Goal: Task Accomplishment & Management: Manage account settings

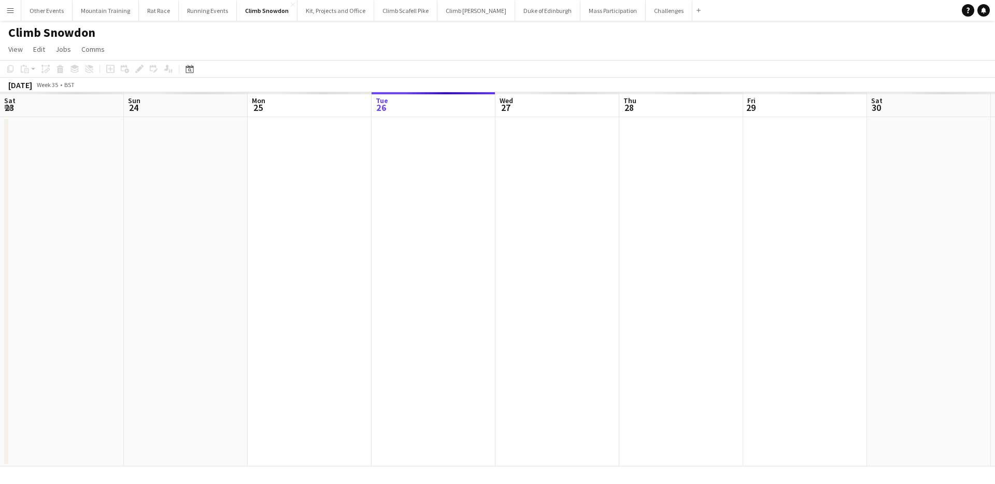
scroll to position [0, 248]
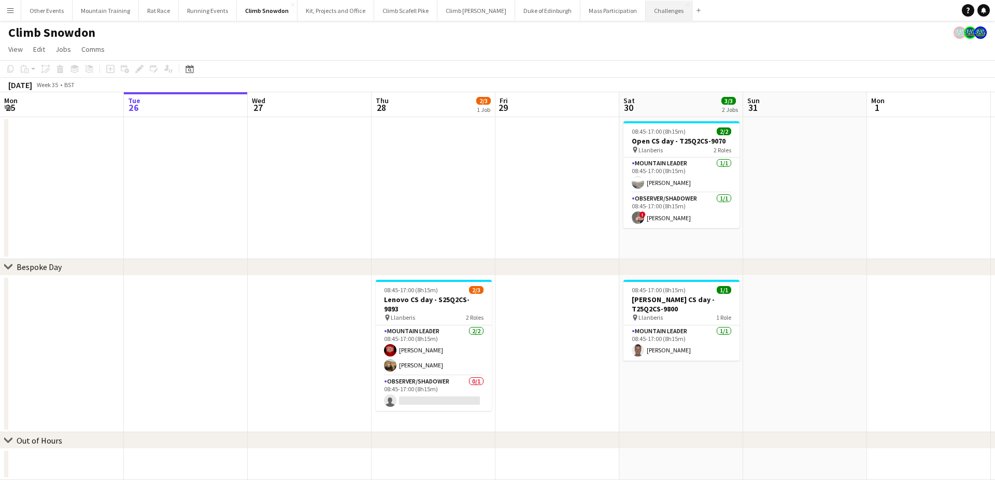
click at [645, 9] on button "Challenges Close" at bounding box center [668, 11] width 47 height 20
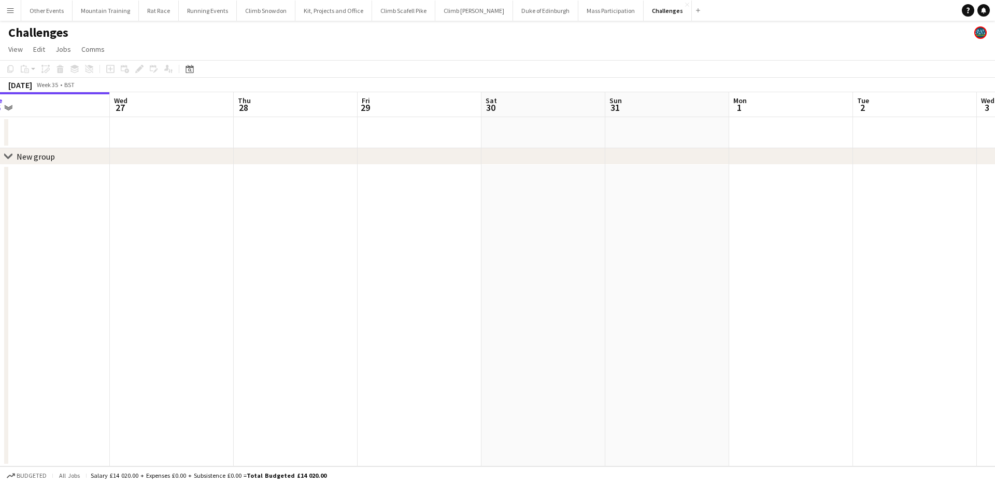
drag, startPoint x: 812, startPoint y: 179, endPoint x: 342, endPoint y: 153, distance: 470.0
click at [338, 153] on div "chevron-right New group Sat 23 Sun 24 Mon 25 Tue 26 Wed 27 Thu 28 Fri 29 Sat 30…" at bounding box center [497, 279] width 995 height 374
drag, startPoint x: 678, startPoint y: 201, endPoint x: 423, endPoint y: 183, distance: 256.0
click at [423, 183] on app-calendar-viewport "Tue 26 Wed 27 Thu 28 Fri 29 Sat 30 Sun 31 Mon 1 Tue 2 Wed 3 Thu 4 Fri 5 Sat 6 S…" at bounding box center [497, 279] width 995 height 374
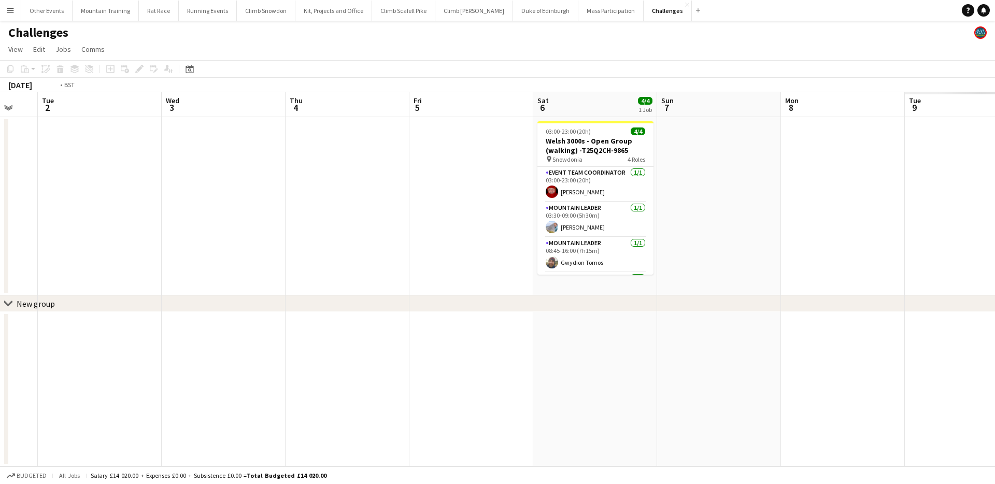
scroll to position [0, 458]
drag, startPoint x: 855, startPoint y: 219, endPoint x: 409, endPoint y: 194, distance: 446.7
click at [409, 194] on app-calendar-viewport "Fri 29 Sat 30 Sun 31 Mon 1 Tue 2 Wed 3 Thu 4 Fri 5 Sat 6 4/4 1 Job Sun 7 Mon 8 …" at bounding box center [497, 279] width 995 height 374
click at [9, 8] on app-icon "Menu" at bounding box center [10, 10] width 8 height 8
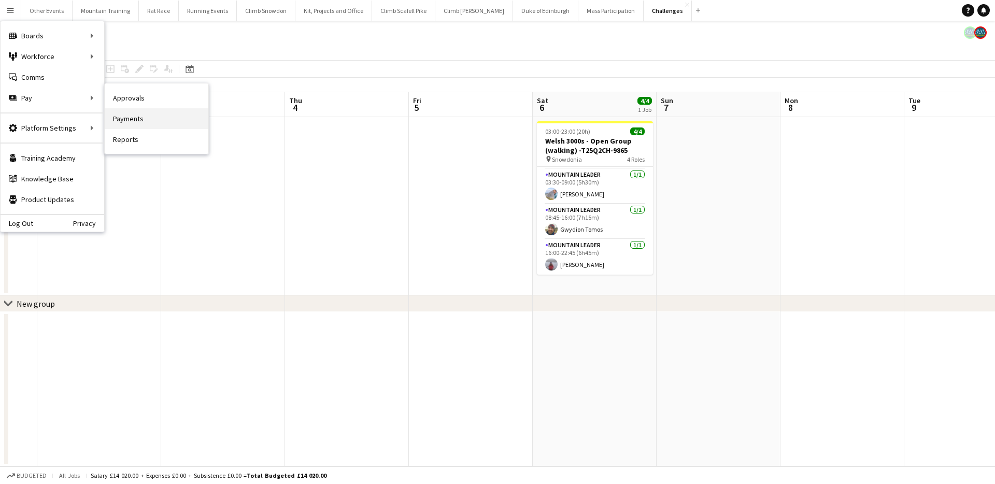
click at [147, 114] on link "Payments" at bounding box center [157, 118] width 104 height 21
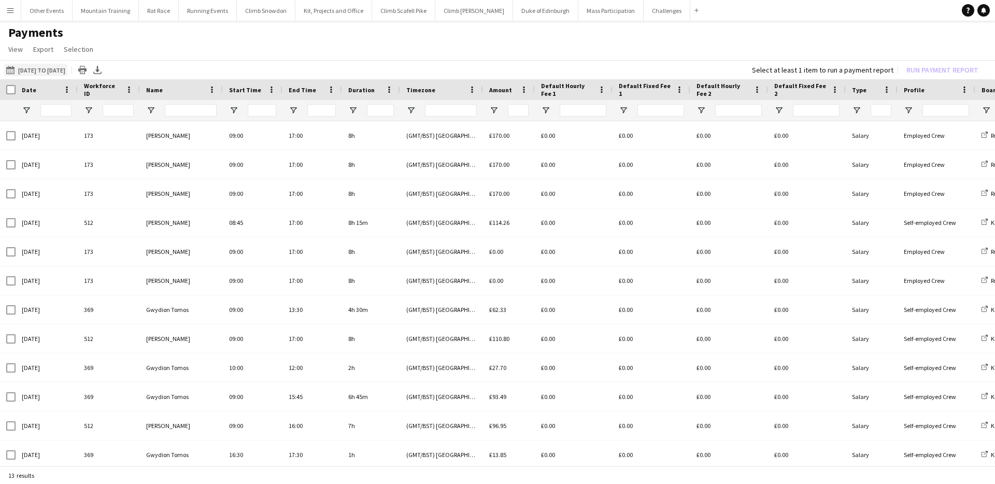
click at [47, 70] on button "[DATE] to [DATE] [DATE] to [DATE]" at bounding box center [35, 70] width 63 height 12
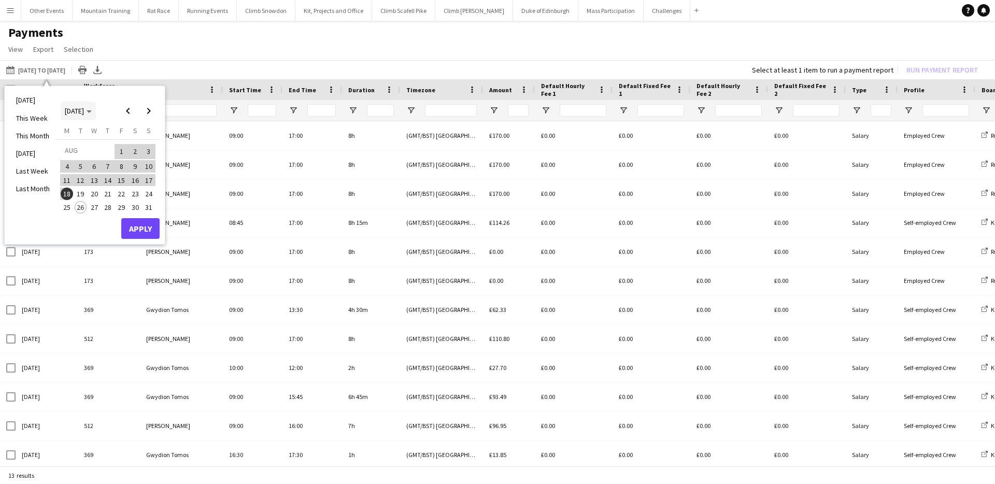
click at [73, 112] on span "[DATE]" at bounding box center [74, 110] width 19 height 9
click at [98, 158] on span "2025" at bounding box center [95, 164] width 21 height 12
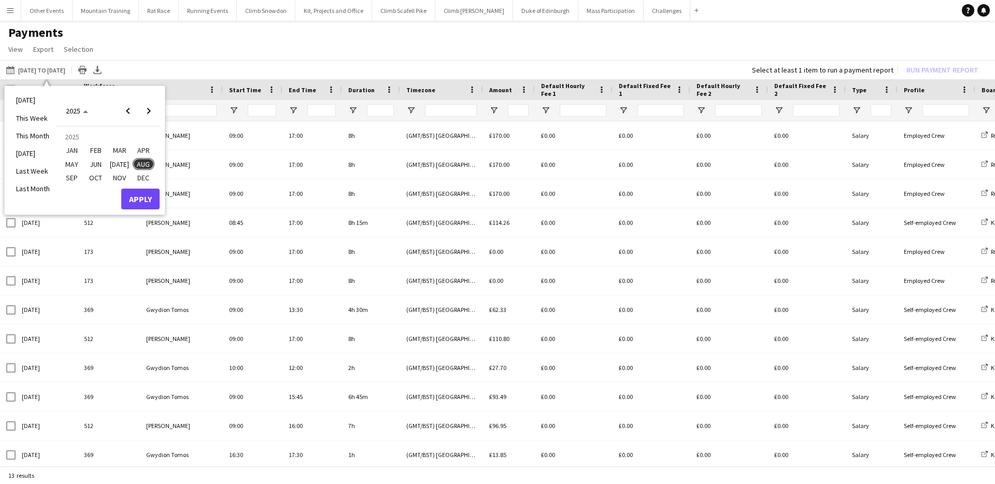
click at [143, 161] on span "AUG" at bounding box center [143, 164] width 21 height 12
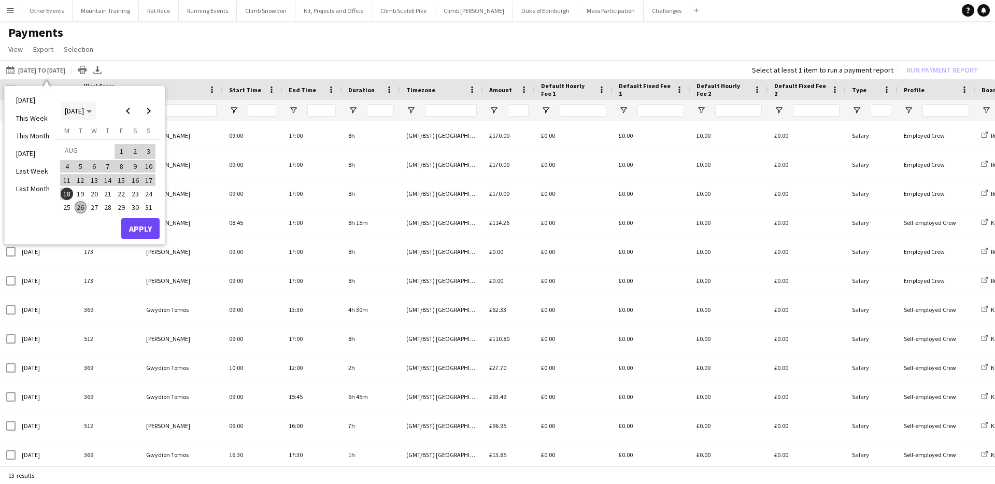
click at [79, 113] on span "[DATE]" at bounding box center [74, 110] width 19 height 9
click at [100, 165] on span "2025" at bounding box center [95, 164] width 21 height 12
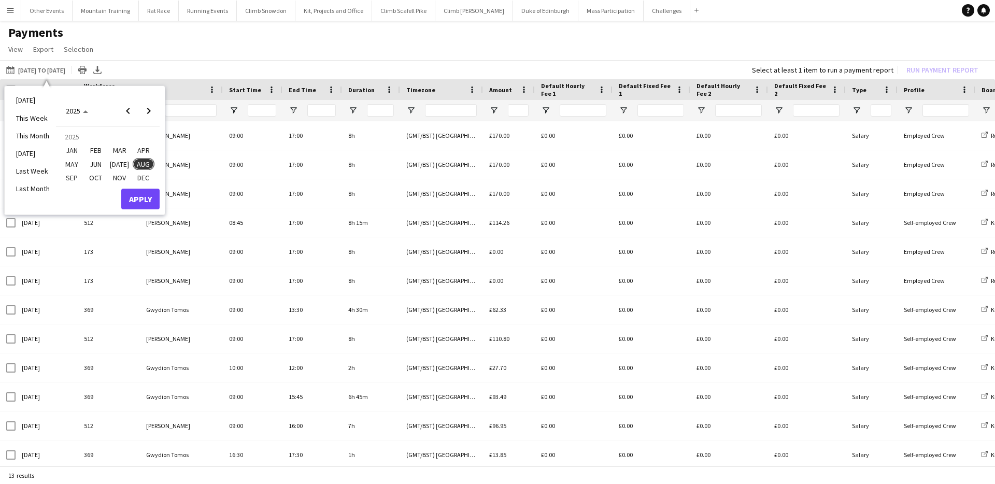
click at [73, 149] on span "JAN" at bounding box center [71, 150] width 21 height 12
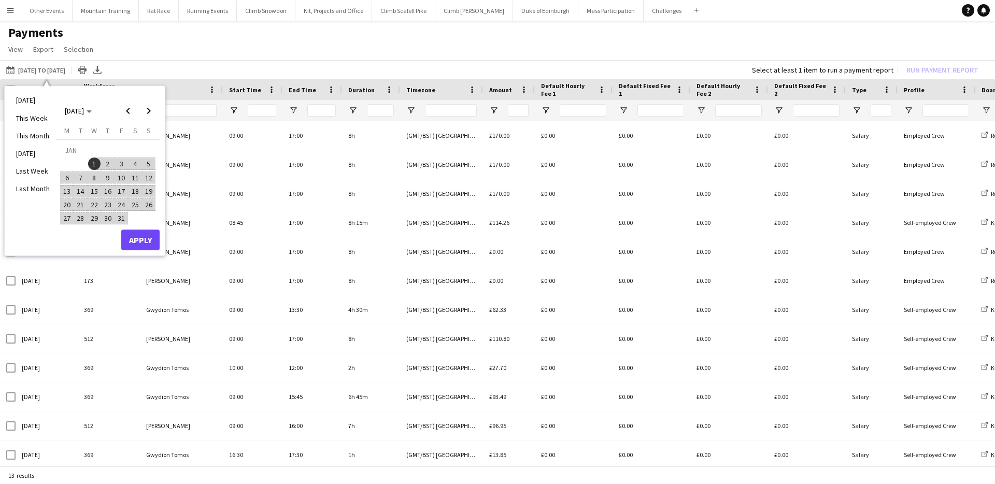
click at [93, 163] on span "1" at bounding box center [94, 163] width 12 height 12
click at [147, 110] on span "Next month" at bounding box center [148, 110] width 21 height 21
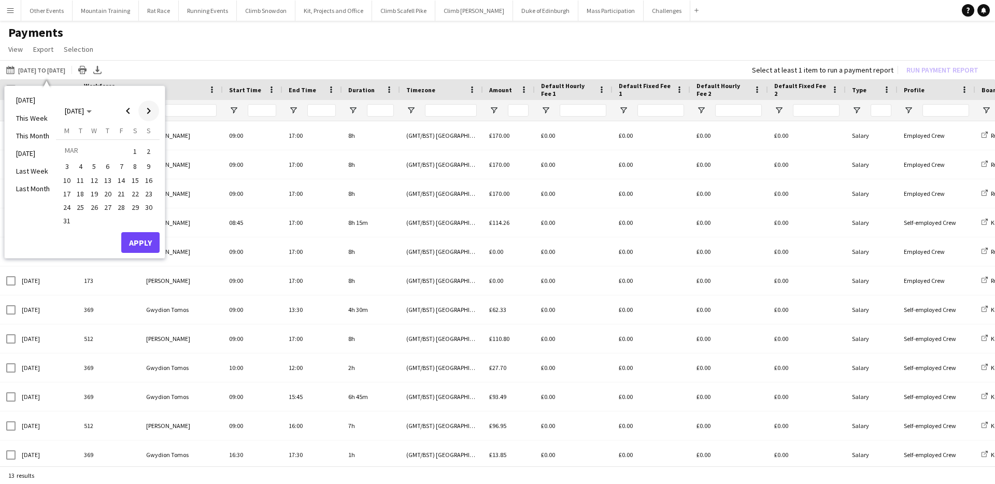
click at [147, 110] on span "Next month" at bounding box center [148, 110] width 21 height 21
click at [148, 114] on span "Next month" at bounding box center [148, 110] width 21 height 21
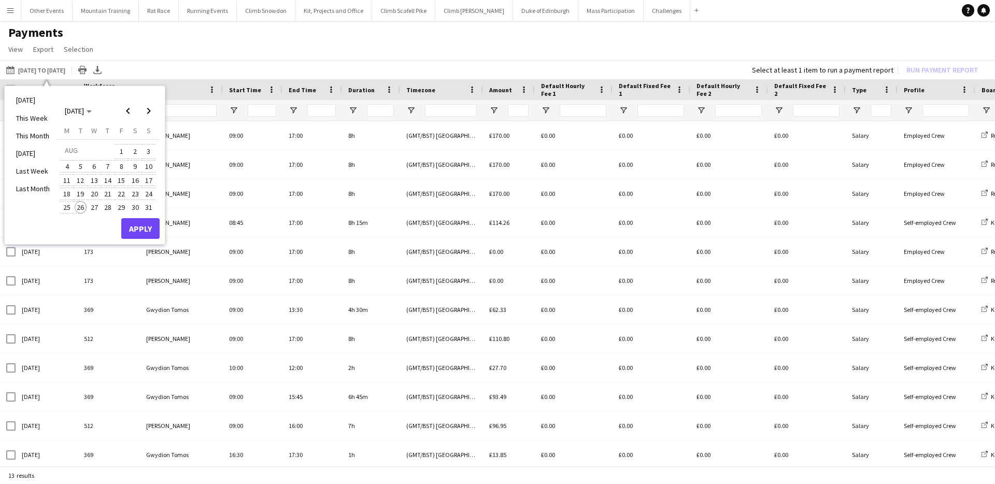
click at [82, 207] on span "26" at bounding box center [81, 207] width 12 height 12
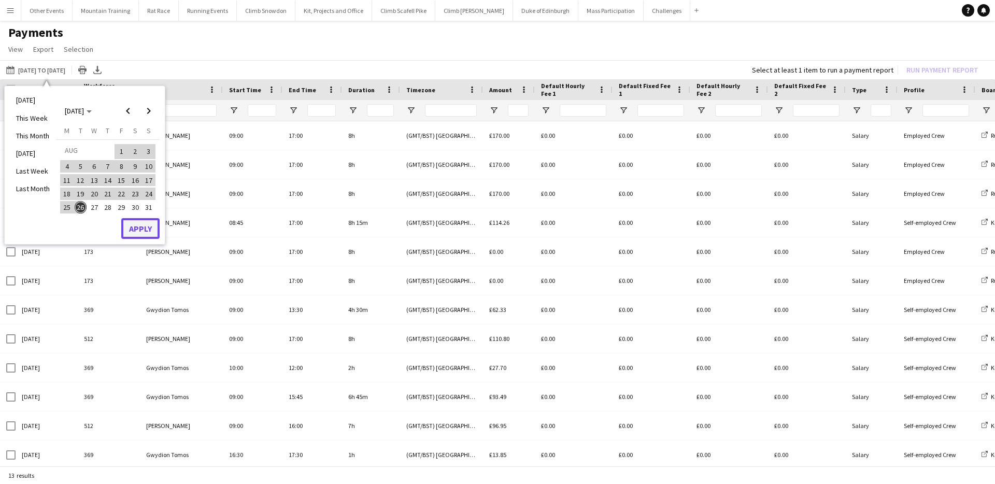
click at [145, 228] on button "Apply" at bounding box center [140, 228] width 38 height 21
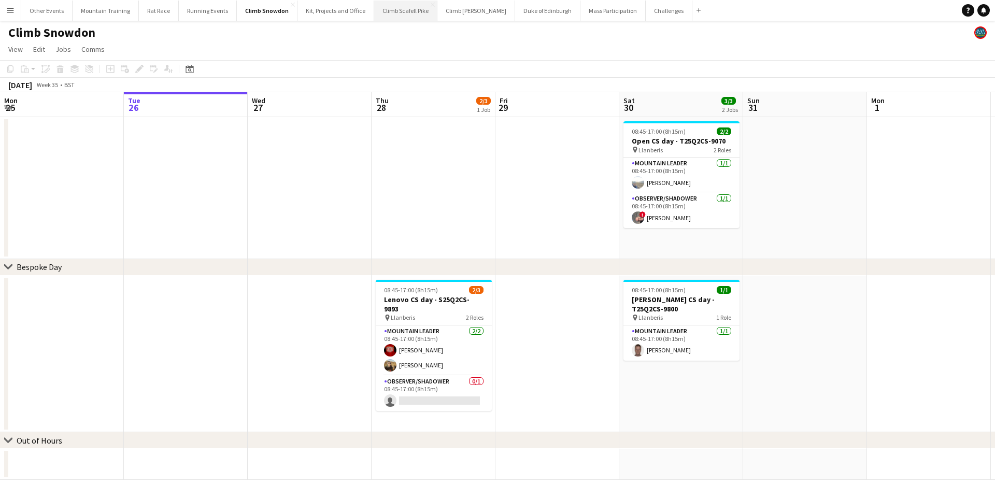
click at [387, 10] on button "Climb Scafell Pike Close" at bounding box center [405, 11] width 63 height 20
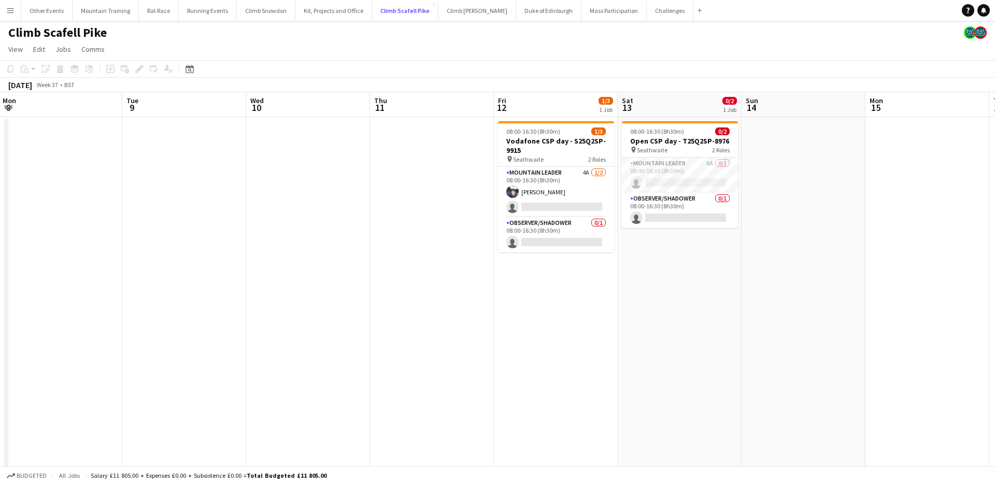
scroll to position [0, 306]
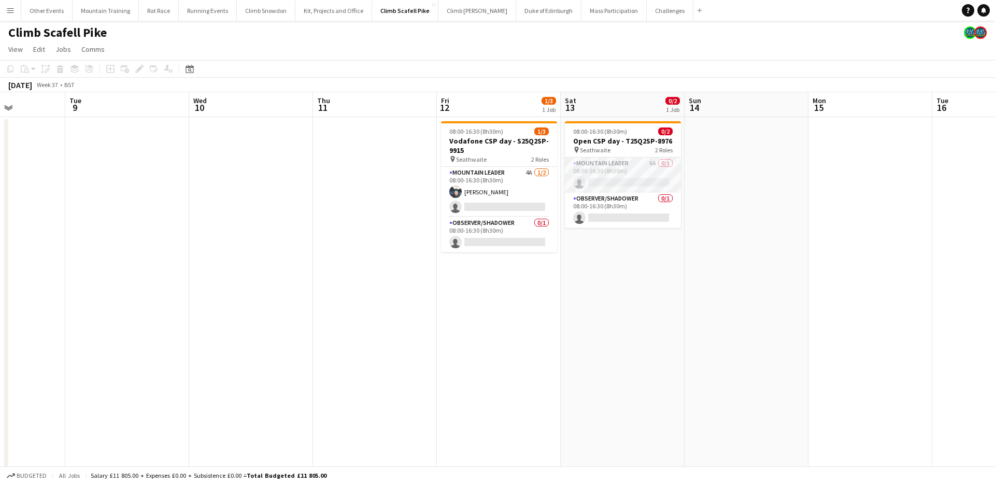
click at [630, 179] on app-card-role "Mountain Leader 6A 0/1 08:00-16:30 (8h30m) single-neutral-actions" at bounding box center [623, 174] width 116 height 35
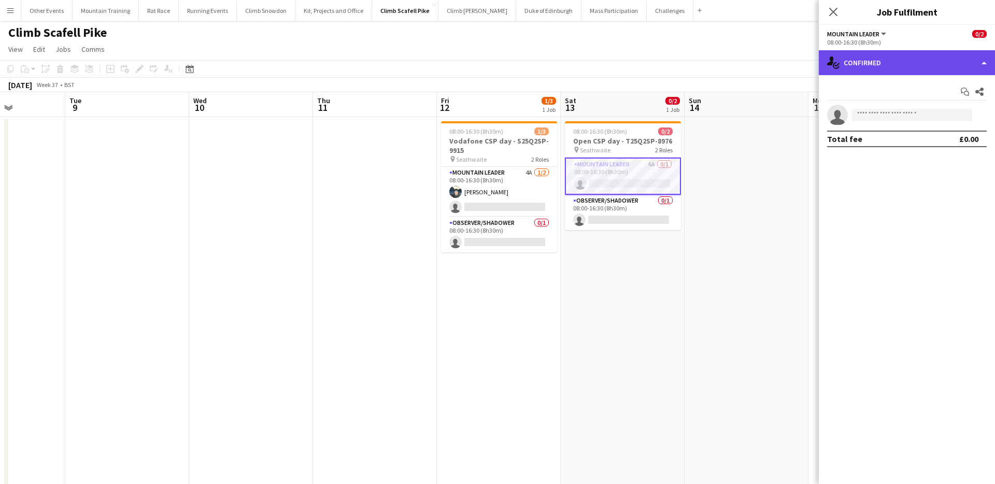
click at [867, 63] on div "single-neutral-actions-check-2 Confirmed" at bounding box center [906, 62] width 176 height 25
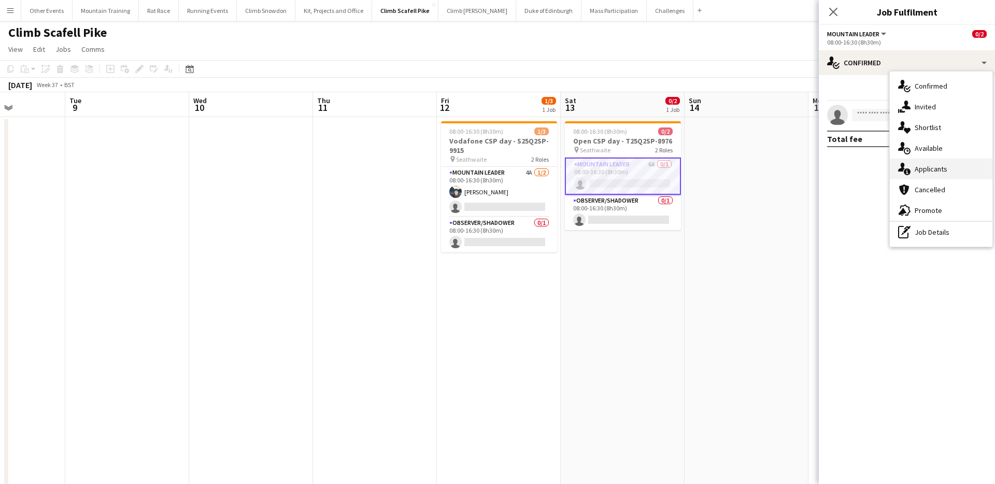
click at [952, 162] on div "single-neutral-actions-information Applicants" at bounding box center [940, 169] width 103 height 21
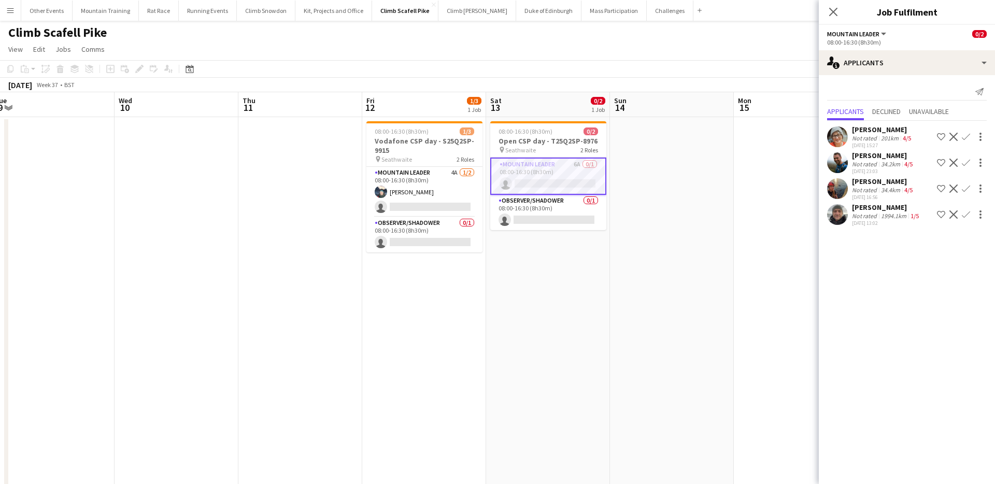
scroll to position [0, 382]
click at [398, 194] on app-card-role "Mountain Leader 4A 1/2 08:00-16:30 (8h30m) Barney Ashton single-neutral-actions" at bounding box center [423, 192] width 116 height 50
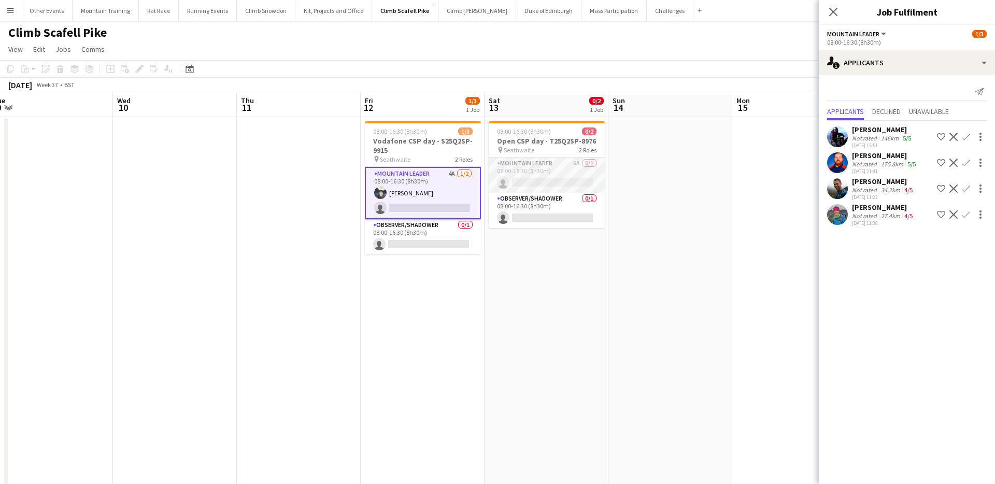
click at [535, 187] on app-card-role "Mountain Leader 6A 0/1 08:00-16:30 (8h30m) single-neutral-actions" at bounding box center [546, 174] width 116 height 35
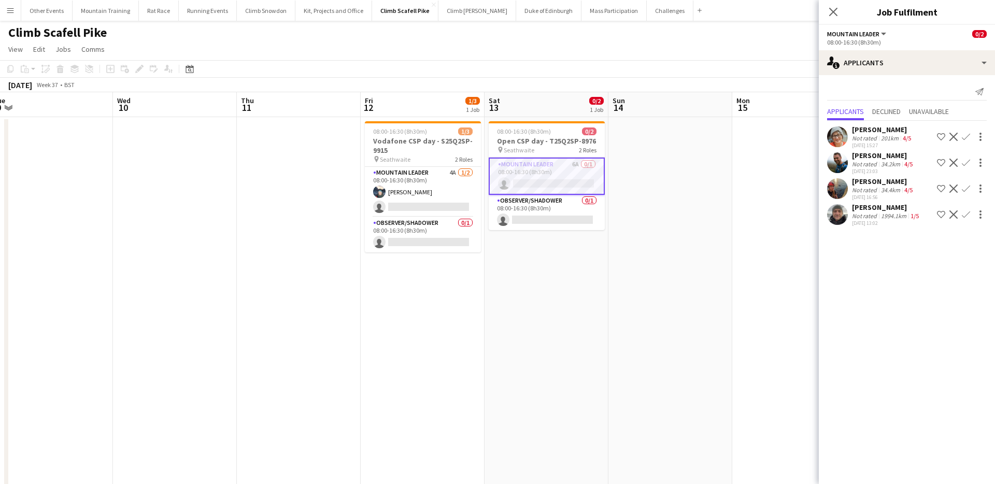
click at [874, 217] on div "Not rated" at bounding box center [865, 216] width 27 height 8
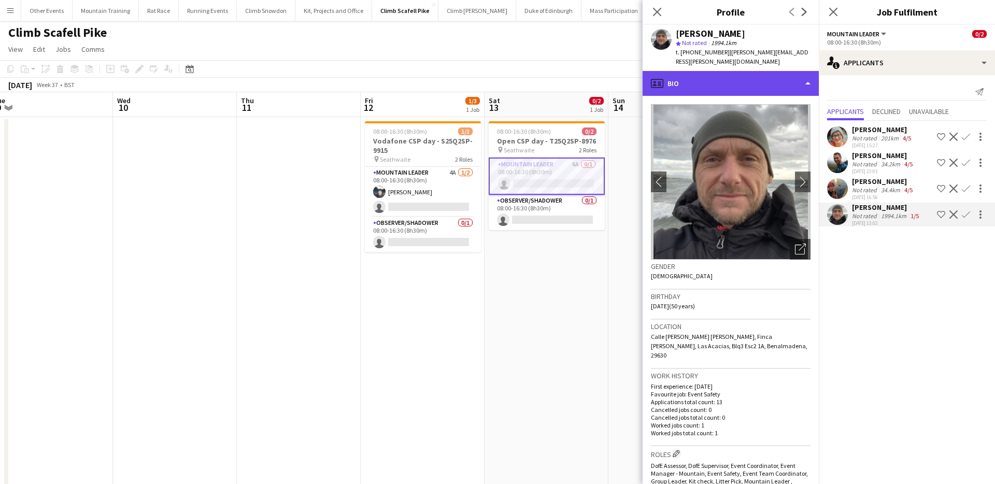
click at [765, 78] on div "profile Bio" at bounding box center [730, 83] width 176 height 25
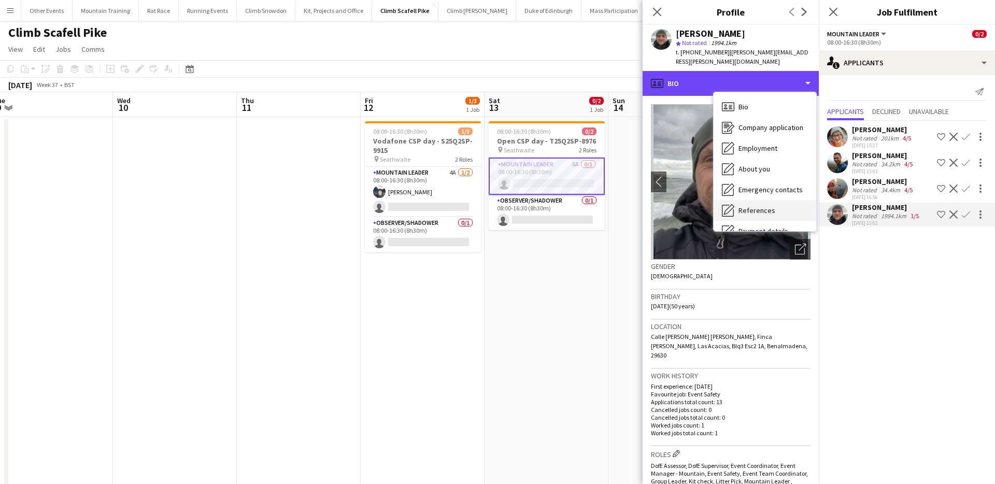
scroll to position [118, 0]
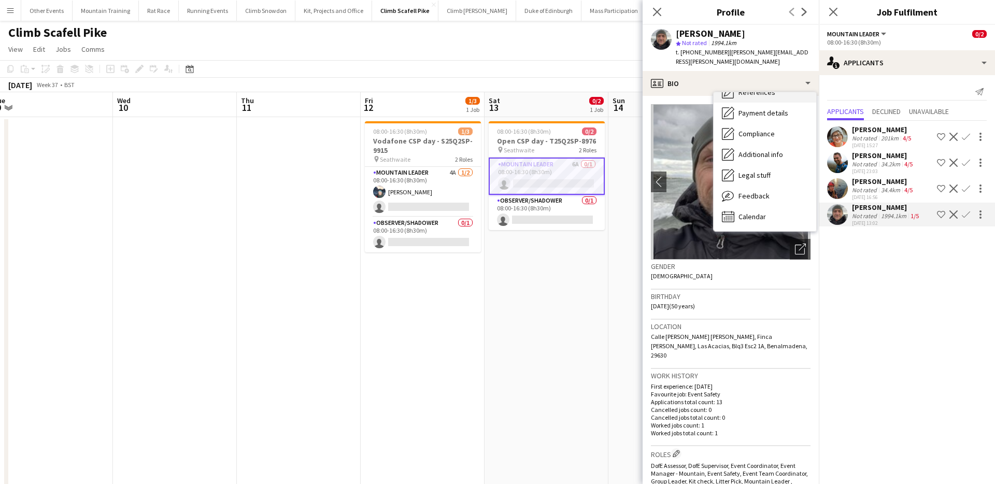
click at [771, 206] on div "Calendar Calendar" at bounding box center [764, 216] width 103 height 21
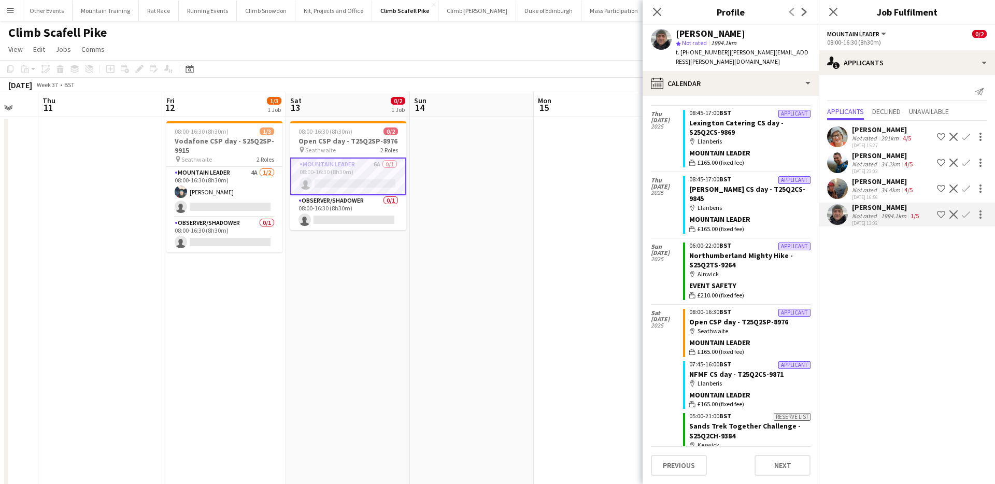
scroll to position [0, 365]
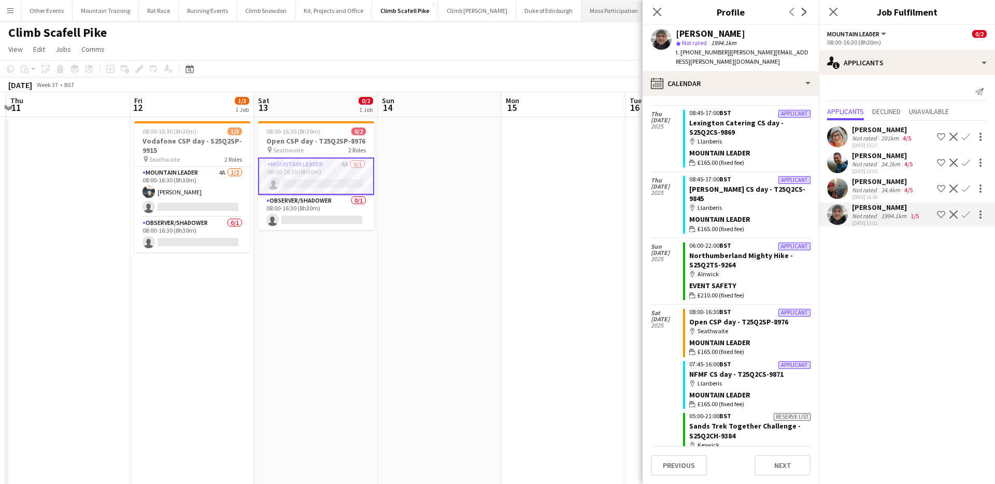
click at [586, 18] on button "Mass Participation Close" at bounding box center [613, 11] width 65 height 20
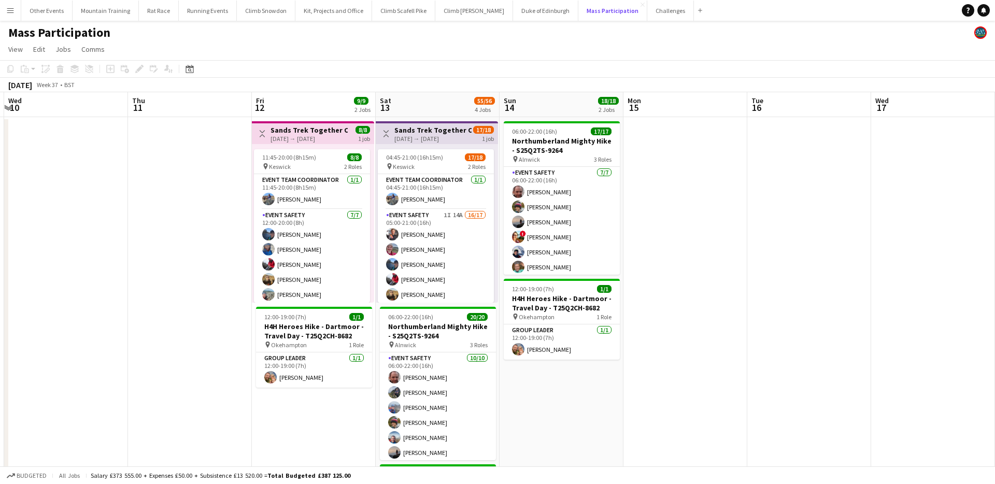
scroll to position [0, 500]
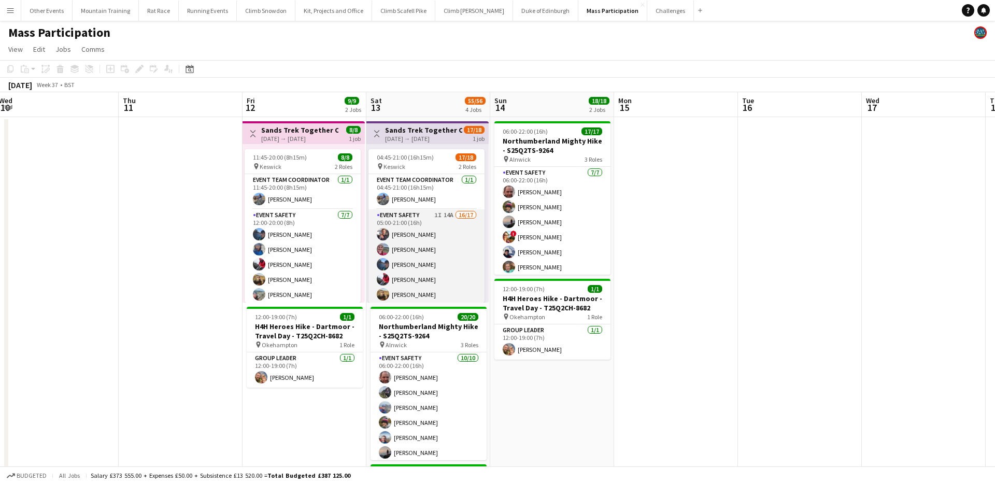
click at [441, 236] on app-card-role "Event Safety 1I 14A 16/17 05:00-21:00 (16h) Ryan McGlen Isobel Nicholson Erin M…" at bounding box center [426, 347] width 116 height 276
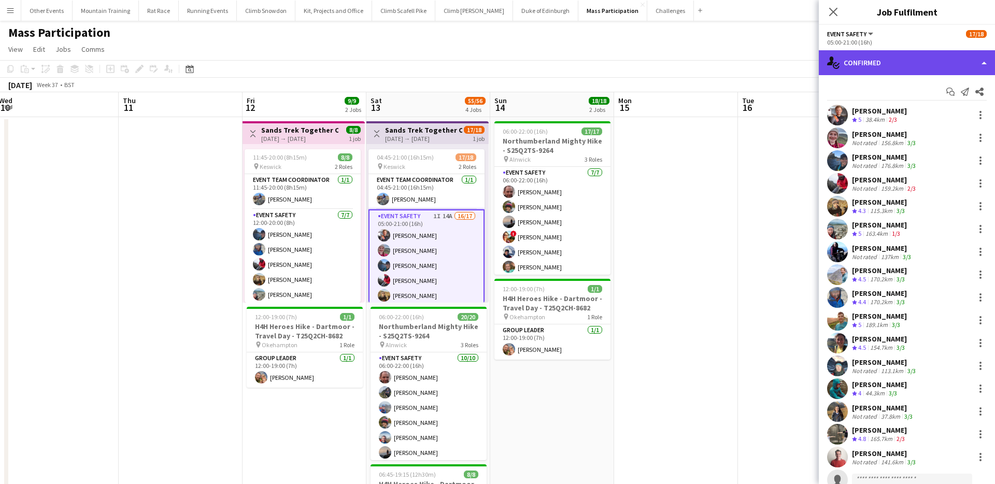
click at [923, 59] on div "single-neutral-actions-check-2 Confirmed" at bounding box center [906, 62] width 176 height 25
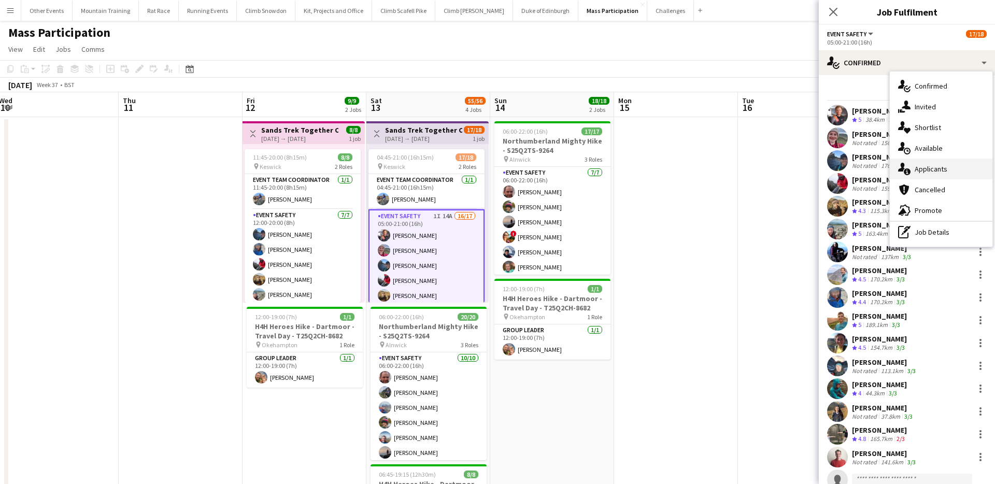
click at [948, 162] on div "single-neutral-actions-information Applicants" at bounding box center [940, 169] width 103 height 21
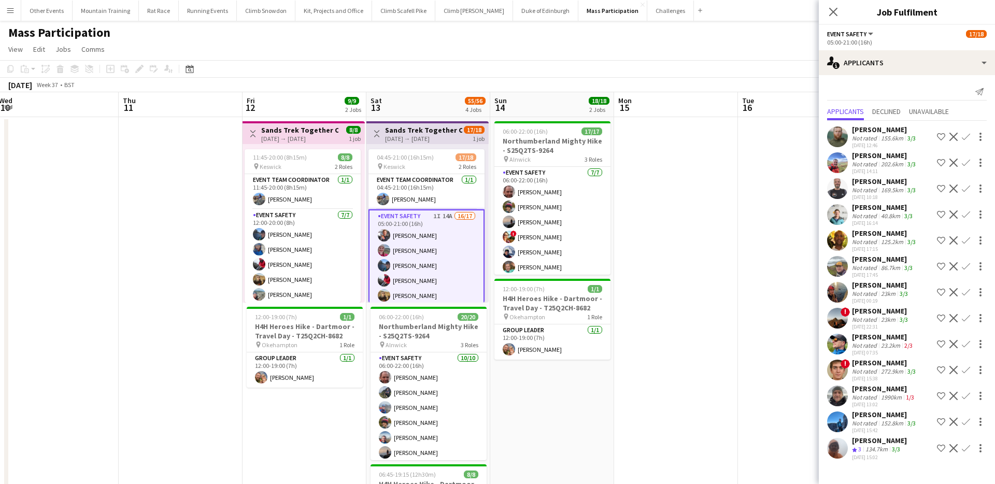
click at [877, 211] on div "Phillipa Haworth" at bounding box center [883, 207] width 63 height 9
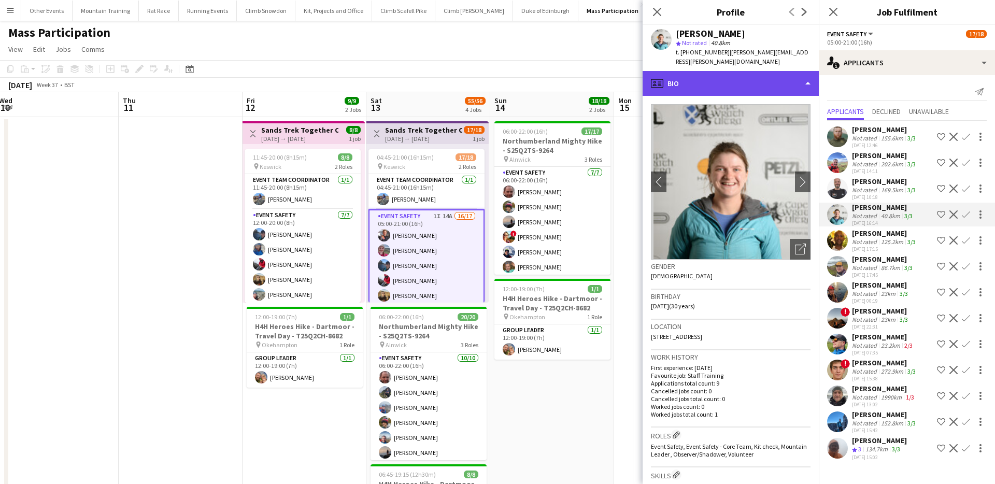
click at [741, 71] on div "profile Bio" at bounding box center [730, 83] width 176 height 25
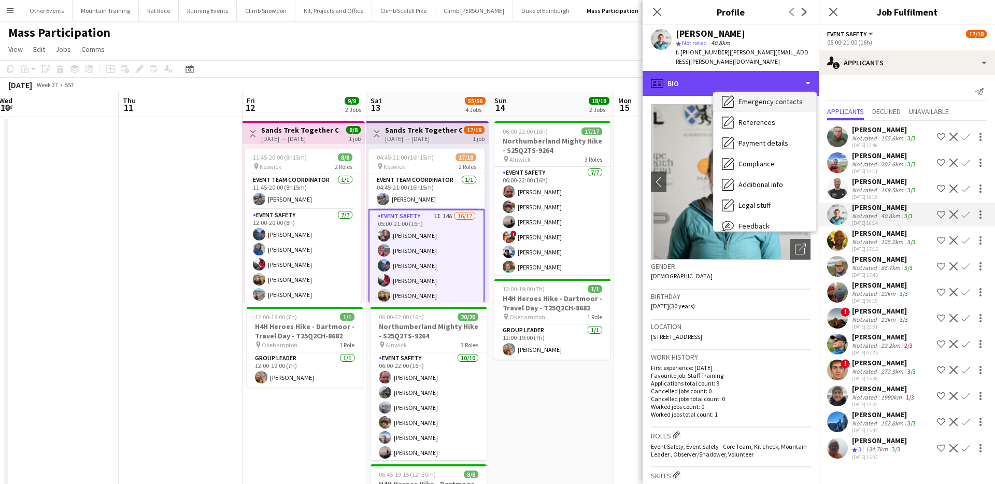
scroll to position [118, 0]
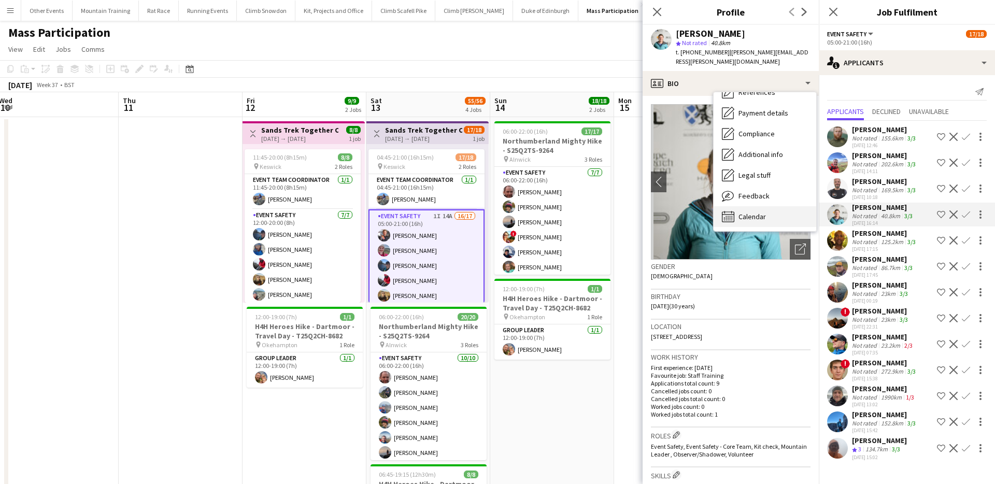
click at [773, 206] on div "Calendar Calendar" at bounding box center [764, 216] width 103 height 21
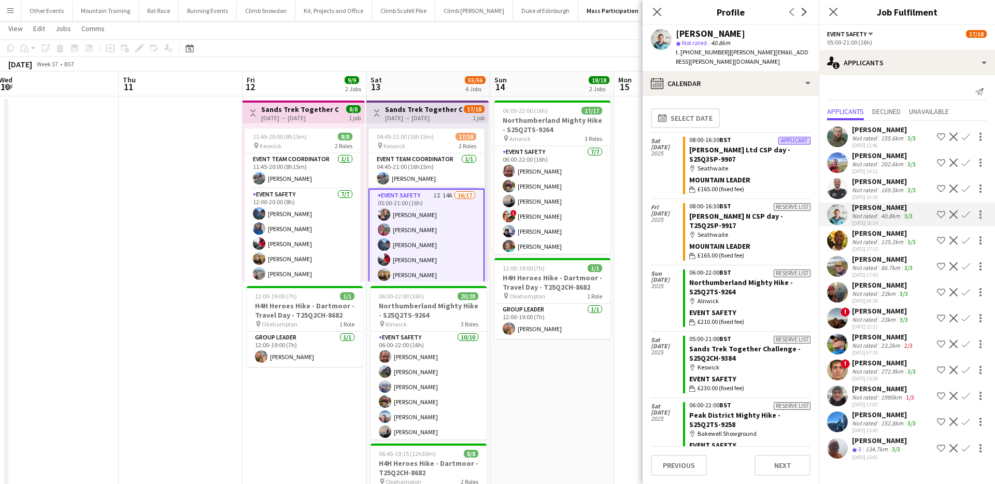
scroll to position [0, 0]
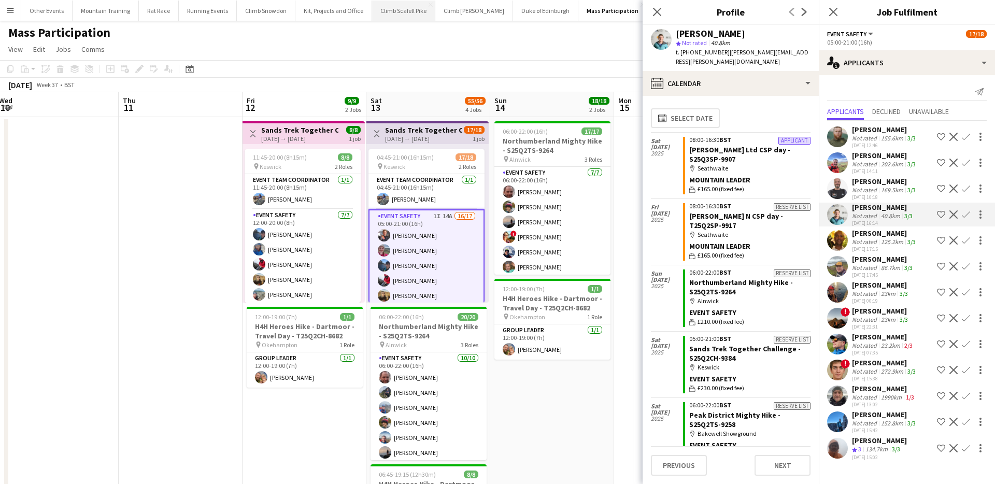
click at [392, 13] on button "Climb Scafell Pike Close" at bounding box center [403, 11] width 63 height 20
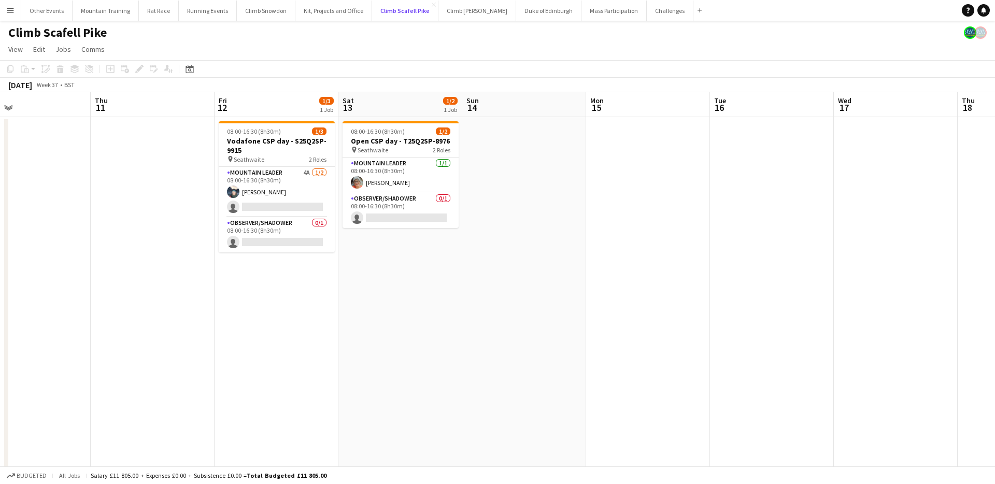
scroll to position [0, 297]
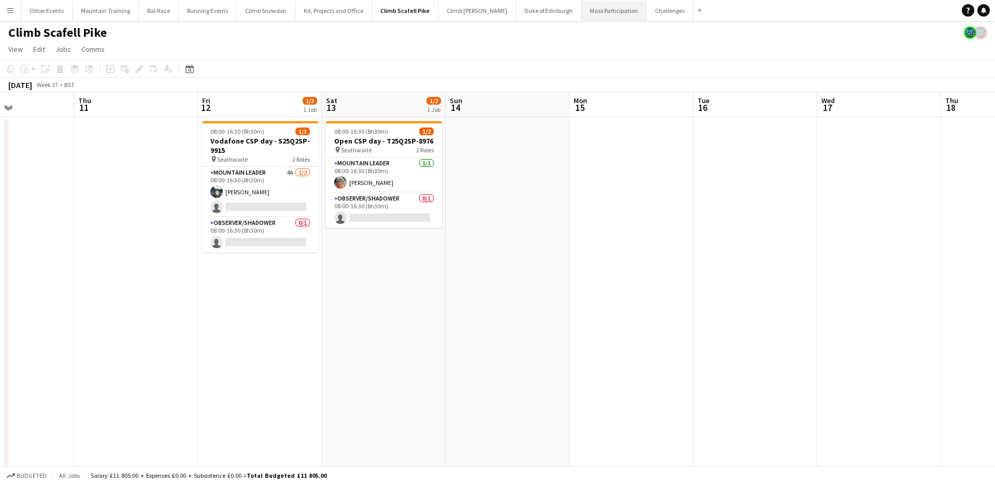
click at [583, 10] on button "Mass Participation Close" at bounding box center [613, 11] width 65 height 20
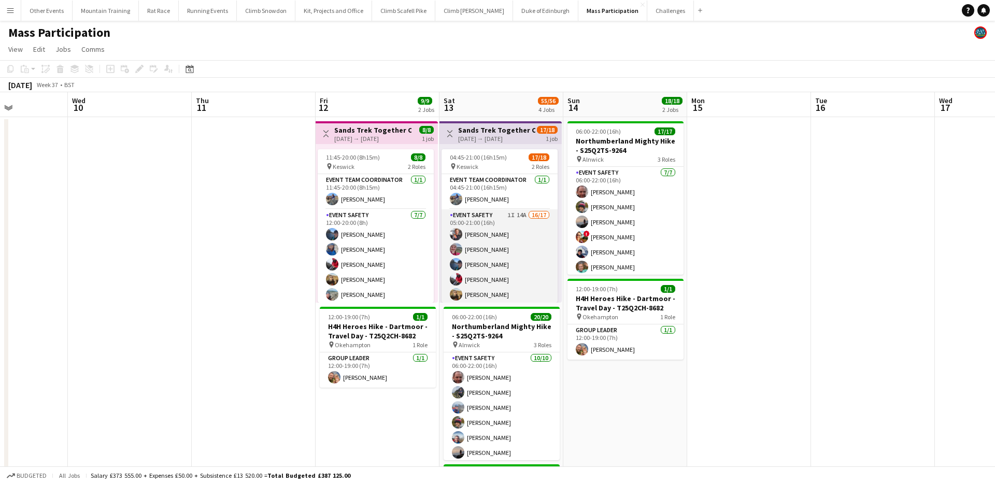
click at [500, 242] on app-card-role "Event Safety 1I 14A 16/17 05:00-21:00 (16h) Ryan McGlen Isobel Nicholson Erin M…" at bounding box center [499, 347] width 116 height 276
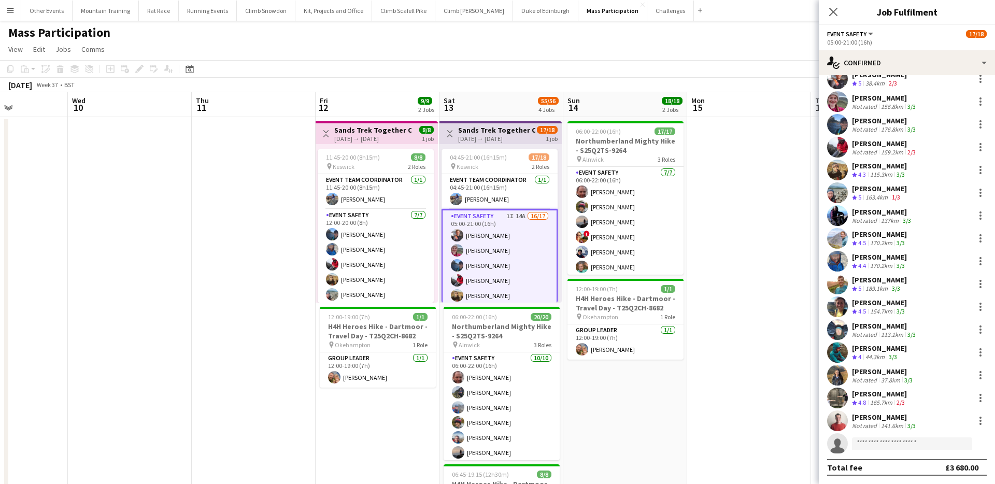
scroll to position [37, 0]
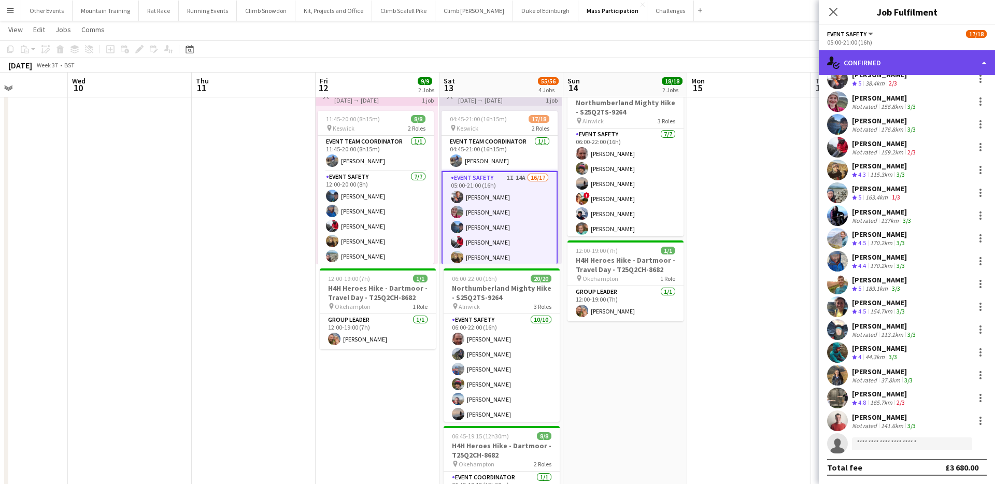
click at [918, 66] on div "single-neutral-actions-check-2 Confirmed" at bounding box center [906, 62] width 176 height 25
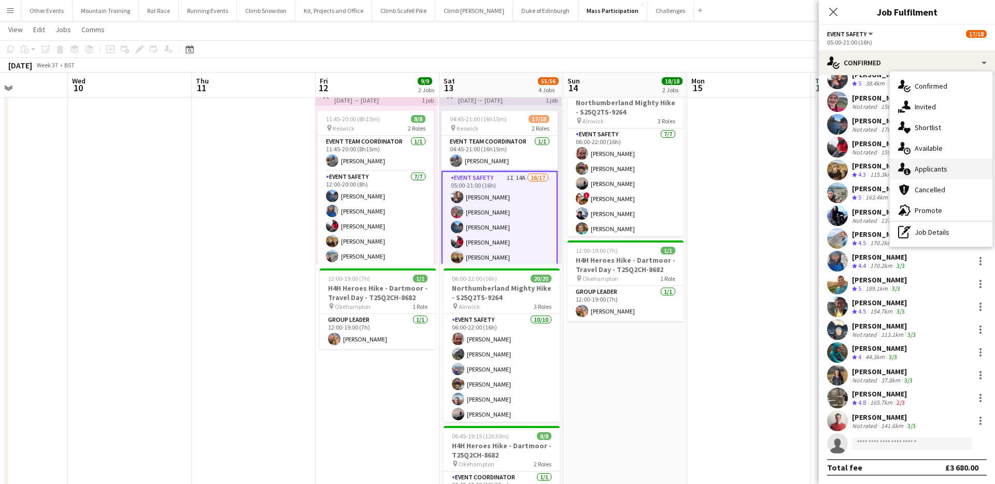
click at [939, 168] on div "single-neutral-actions-information Applicants" at bounding box center [940, 169] width 103 height 21
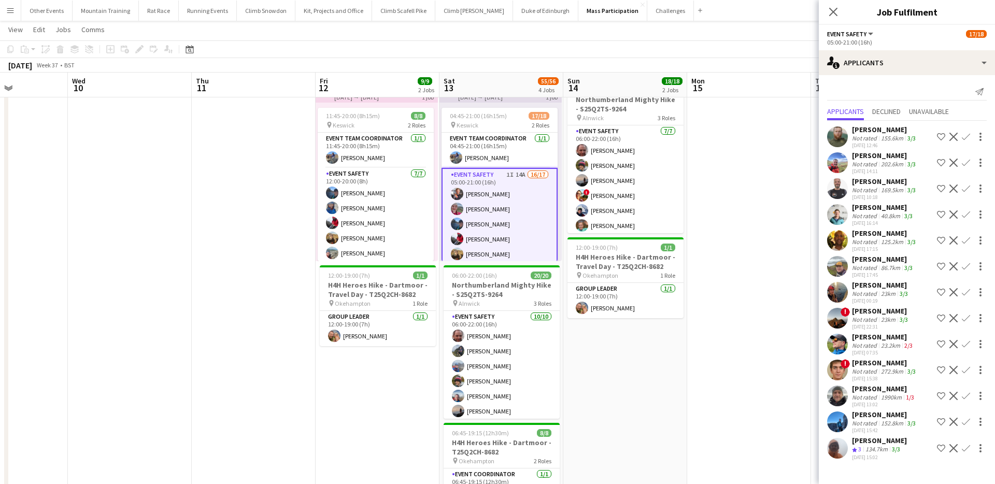
scroll to position [41, 0]
click at [868, 445] on div "134.7km" at bounding box center [876, 449] width 26 height 9
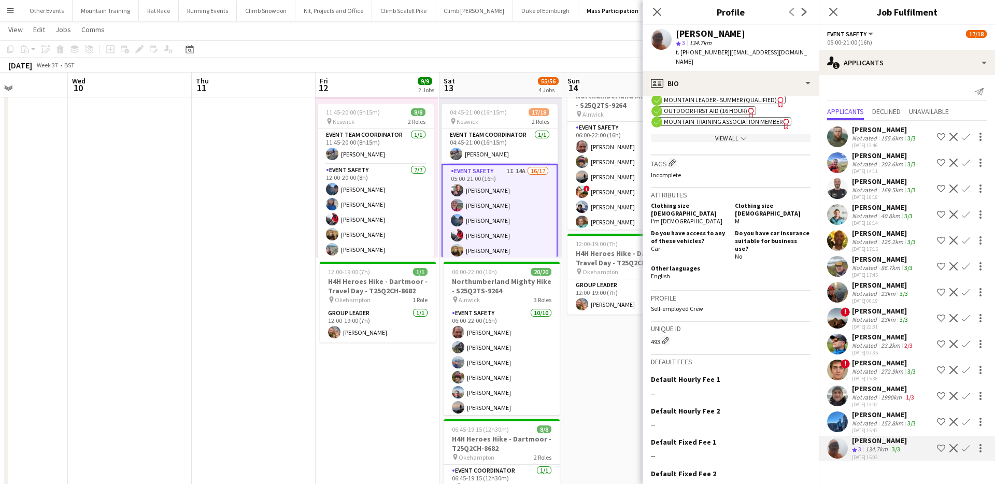
scroll to position [441, 0]
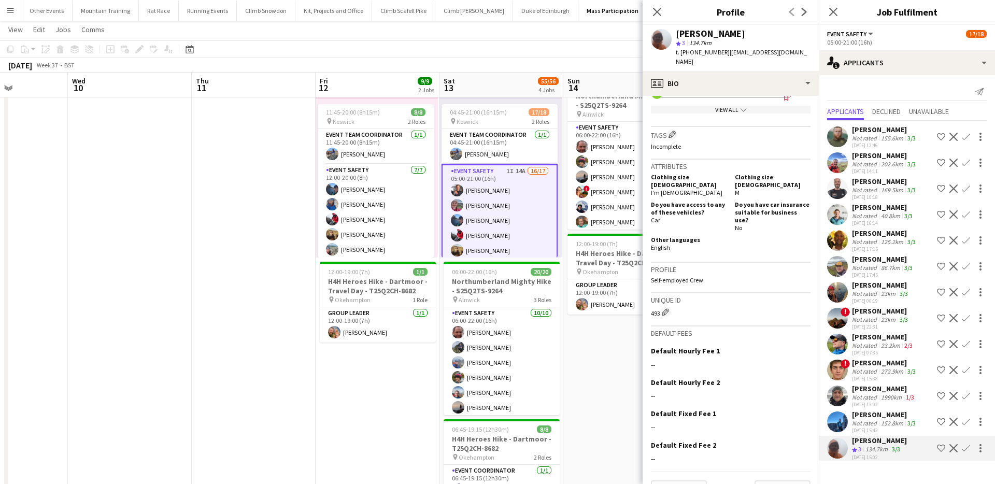
click at [966, 450] on app-icon "Confirm" at bounding box center [965, 448] width 8 height 8
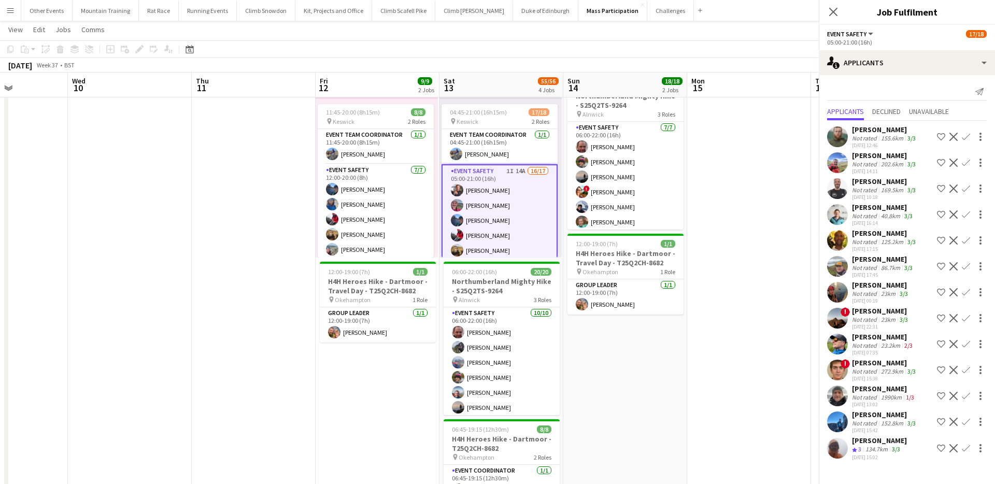
scroll to position [0, 0]
click at [966, 447] on app-icon "Confirm" at bounding box center [965, 448] width 8 height 8
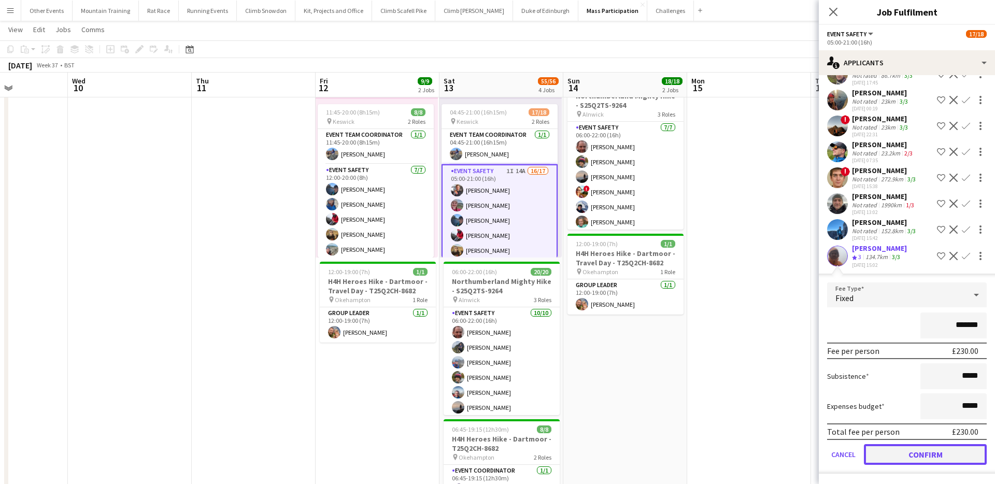
click at [954, 449] on button "Confirm" at bounding box center [925, 454] width 123 height 21
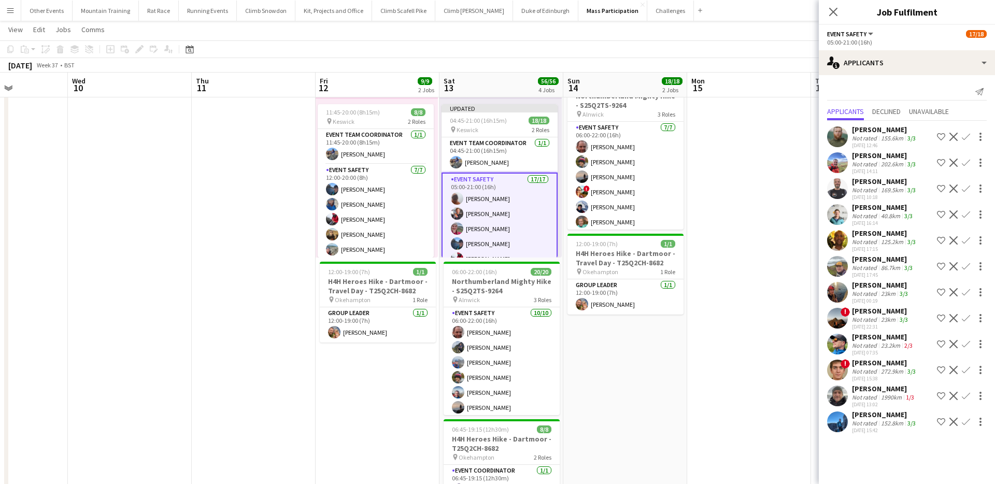
scroll to position [0, 0]
click at [728, 46] on app-toolbar "Copy Paste Paste Command V Paste with crew Command Shift V Paste linked Job Del…" at bounding box center [497, 49] width 995 height 18
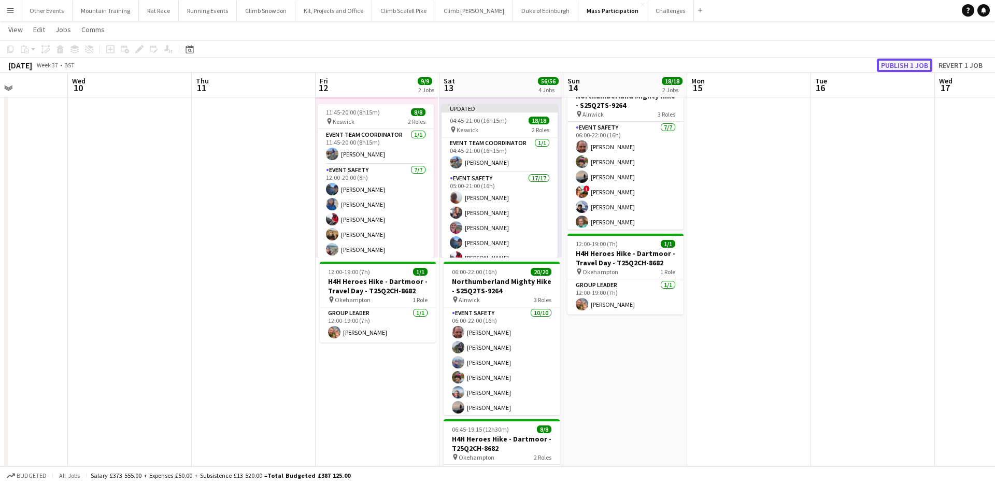
click at [887, 63] on button "Publish 1 job" at bounding box center [903, 65] width 55 height 13
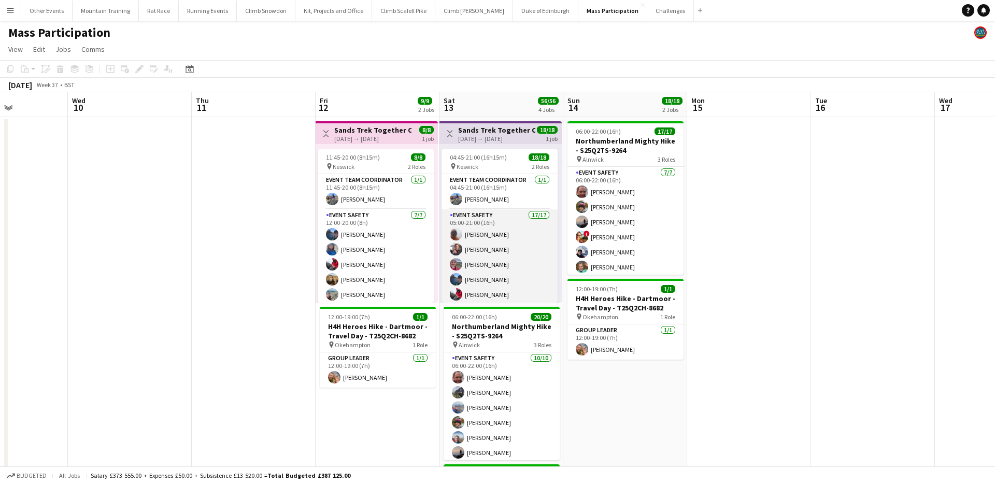
click at [490, 239] on app-card-role "Event Safety 17/17 05:00-21:00 (16h) Andrew Sutton Ryan McGlen Isobel Nicholson…" at bounding box center [499, 347] width 116 height 276
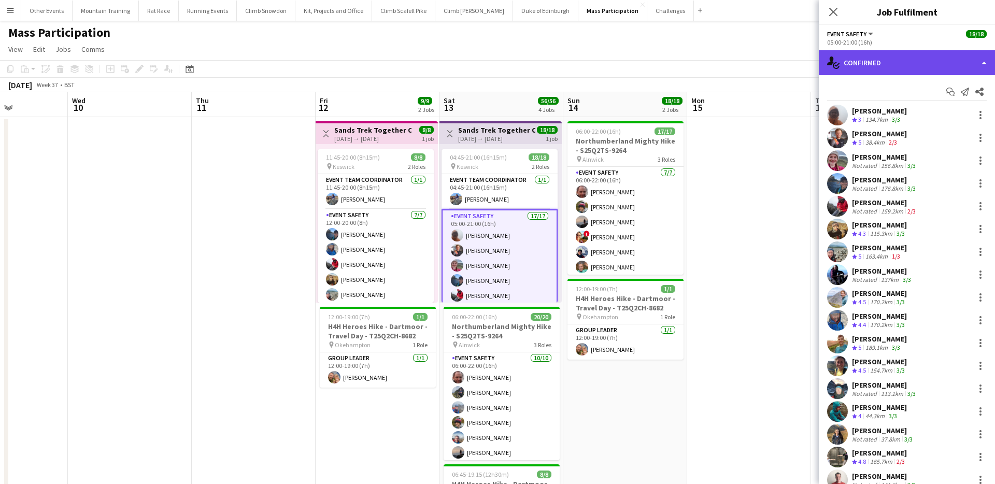
click at [920, 69] on div "single-neutral-actions-check-2 Confirmed" at bounding box center [906, 62] width 176 height 25
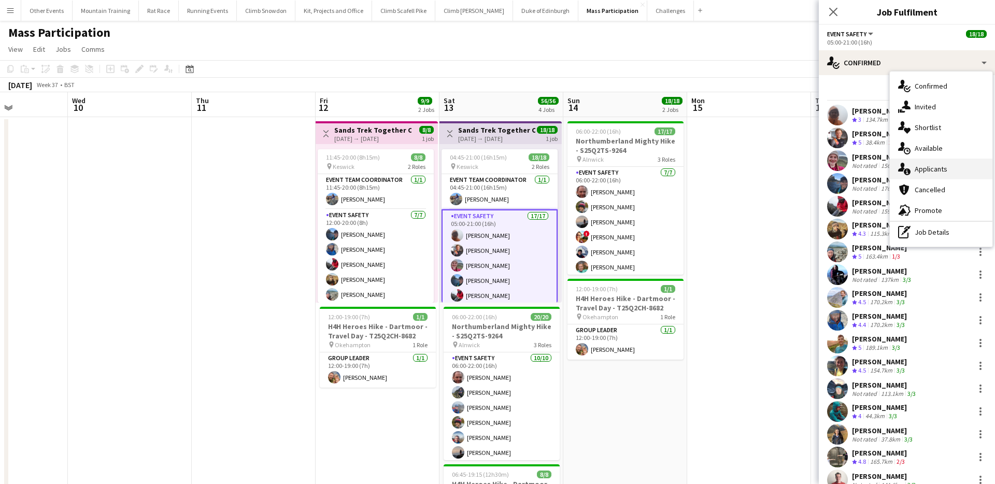
click at [937, 166] on div "single-neutral-actions-information Applicants" at bounding box center [940, 169] width 103 height 21
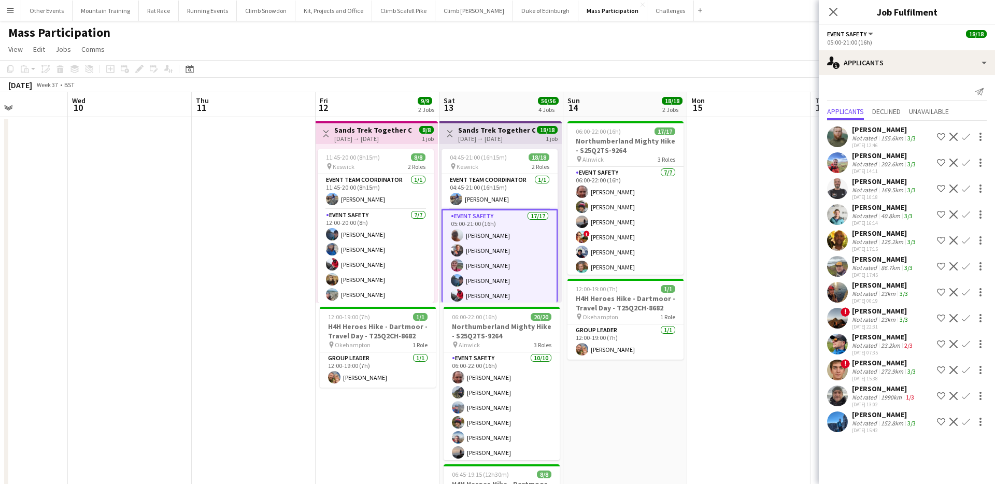
click at [752, 47] on app-page-menu "View Day view expanded Day view collapsed Month view Date picker Jump to today …" at bounding box center [497, 50] width 995 height 20
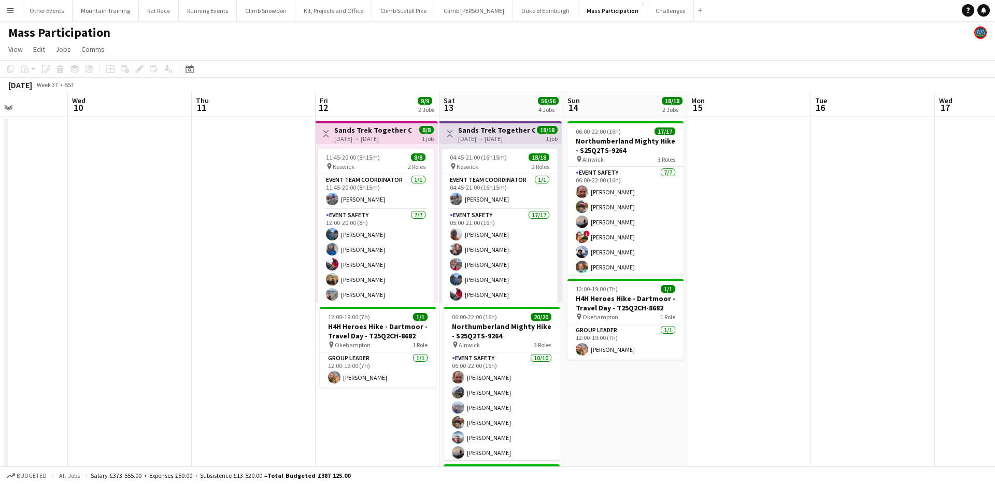
click at [689, 60] on app-toolbar "Copy Paste Paste Command V Paste with crew Command Shift V Paste linked Job Del…" at bounding box center [497, 69] width 995 height 18
click at [566, 50] on app-page-menu "View Day view expanded Day view collapsed Month view Date picker Jump to today …" at bounding box center [497, 50] width 995 height 20
